Goal: Task Accomplishment & Management: Manage account settings

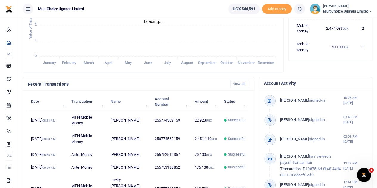
scroll to position [149, 0]
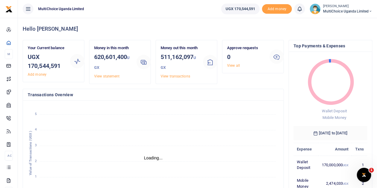
scroll to position [5, 5]
click at [369, 9] on icon at bounding box center [371, 11] width 4 height 4
click at [351, 21] on link "Switch accounts" at bounding box center [349, 22] width 47 height 8
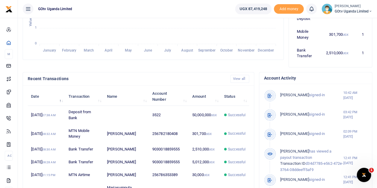
click at [349, 10] on span "GOtv Uganda Limited" at bounding box center [354, 11] width 38 height 5
click at [352, 19] on link "Switch accounts" at bounding box center [350, 22] width 47 height 8
